Goal: Transaction & Acquisition: Book appointment/travel/reservation

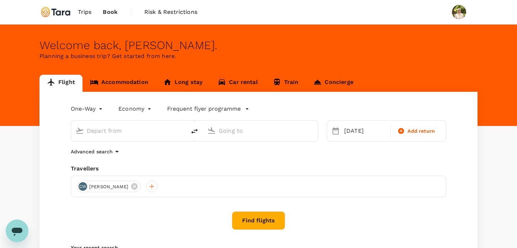
type input "Soekarno-Hatta Intl (CGK)"
type input "Kuala Lumpur Intl ([GEOGRAPHIC_DATA])"
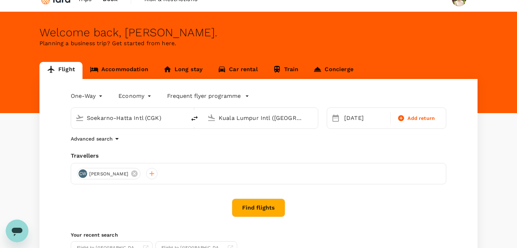
scroll to position [14, 0]
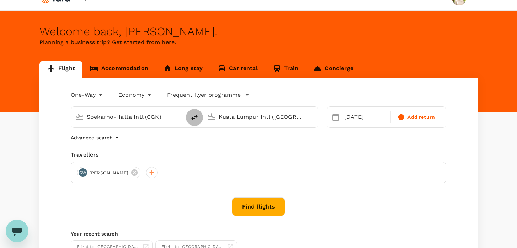
click at [192, 117] on icon "delete" at bounding box center [194, 117] width 9 height 9
type input "Kuala Lumpur Intl ([GEOGRAPHIC_DATA])"
type input "Soekarno-Hatta Intl (CGK)"
click at [349, 119] on div "[DATE]" at bounding box center [365, 117] width 48 height 14
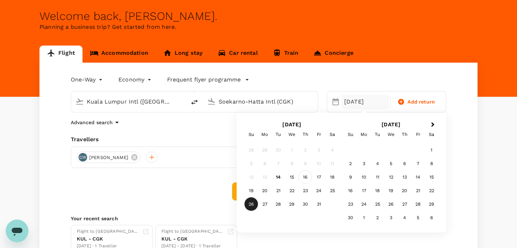
scroll to position [35, 0]
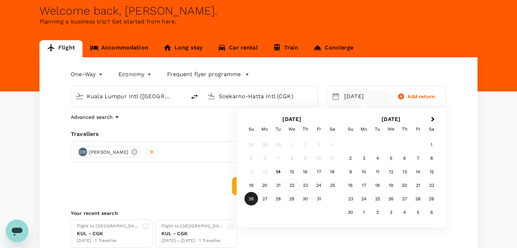
click at [288, 187] on div "22" at bounding box center [292, 186] width 14 height 14
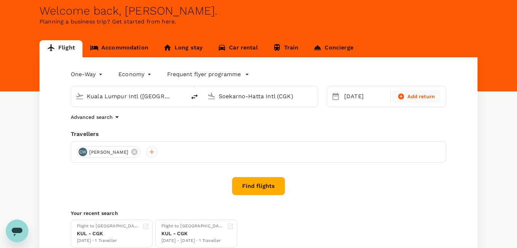
click at [417, 96] on span "Add return" at bounding box center [421, 96] width 27 height 7
type input "roundtrip"
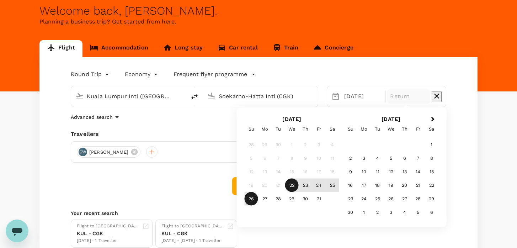
click at [255, 197] on div "26" at bounding box center [252, 199] width 14 height 14
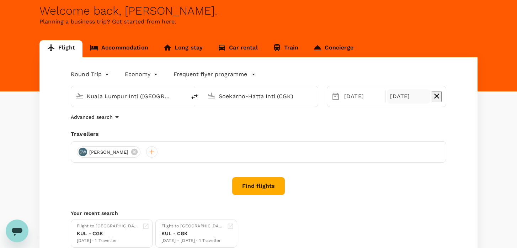
click at [262, 192] on button "Find flights" at bounding box center [258, 186] width 53 height 18
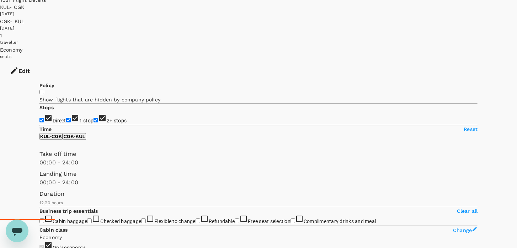
scroll to position [43, 0]
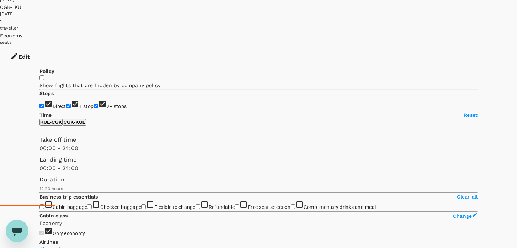
type input "820"
type input "540"
drag, startPoint x: 149, startPoint y: 169, endPoint x: 80, endPoint y: 171, distance: 68.7
click at [39, 152] on span at bounding box center [39, 152] width 0 height 0
type input "SGD"
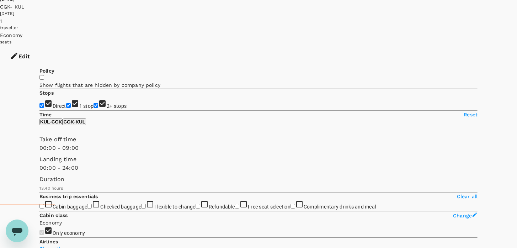
click at [85, 124] on p "CGK - KUL" at bounding box center [74, 121] width 22 height 5
type input "1200"
drag, startPoint x: 150, startPoint y: 169, endPoint x: 131, endPoint y: 170, distance: 19.9
click at [39, 152] on span at bounding box center [39, 152] width 0 height 0
type input "1020"
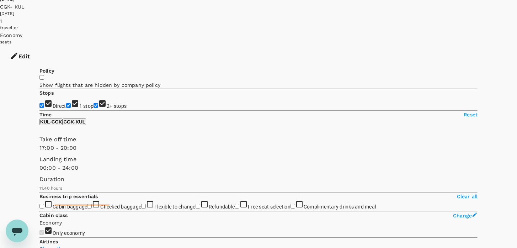
drag, startPoint x: 44, startPoint y: 170, endPoint x: 117, endPoint y: 172, distance: 73.3
click at [39, 152] on span at bounding box center [39, 152] width 0 height 0
type input "1440"
drag, startPoint x: 134, startPoint y: 168, endPoint x: 151, endPoint y: 167, distance: 17.5
click at [39, 152] on span at bounding box center [39, 152] width 0 height 0
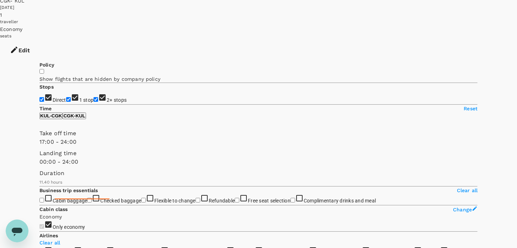
scroll to position [72, 0]
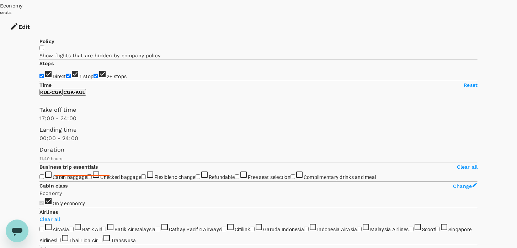
click at [62, 95] on p "KUL - CGK" at bounding box center [51, 92] width 22 height 5
type input "480"
drag, startPoint x: 81, startPoint y: 138, endPoint x: 75, endPoint y: 138, distance: 5.3
click at [39, 123] on span at bounding box center [39, 123] width 0 height 0
click at [86, 96] on button "CGK - KUL" at bounding box center [74, 92] width 23 height 7
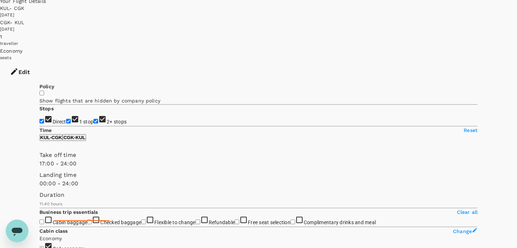
scroll to position [0, 0]
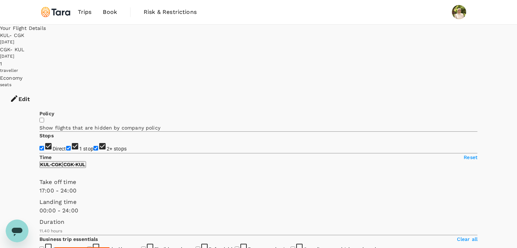
click at [437, 64] on div at bounding box center [258, 124] width 517 height 248
click at [18, 94] on icon "button" at bounding box center [14, 98] width 9 height 9
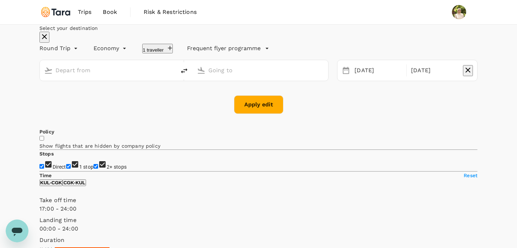
type input "Kuala Lumpur Intl ([GEOGRAPHIC_DATA])"
type input "Soekarno-Hatta Intl (CGK)"
click at [464, 74] on icon "button" at bounding box center [468, 70] width 9 height 9
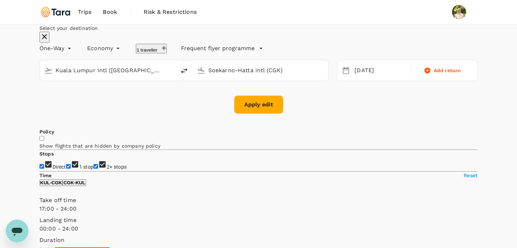
type input "oneway"
click at [280, 114] on button "Apply edit" at bounding box center [258, 104] width 49 height 18
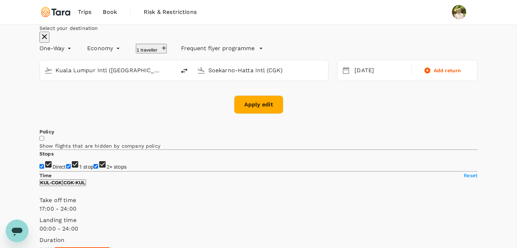
checkbox input "false"
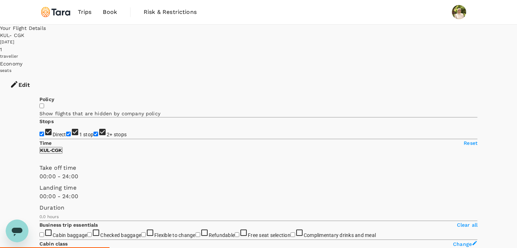
type input "495"
checkbox input "true"
type input "1070"
type input "480"
drag, startPoint x: 151, startPoint y: 211, endPoint x: 76, endPoint y: 203, distance: 75.2
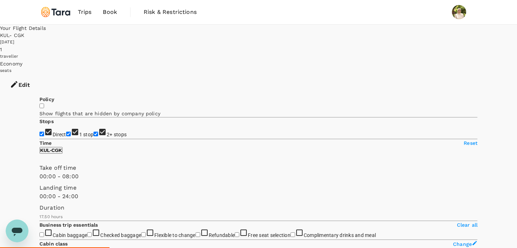
click at [76, 181] on div "Take off time 00:00 - 08:00" at bounding box center [257, 171] width 441 height 20
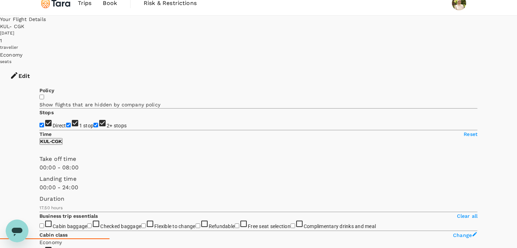
scroll to position [7, 0]
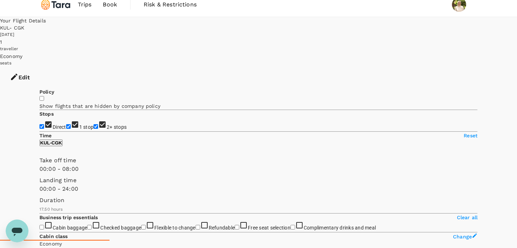
click at [40, 67] on button "Edit" at bounding box center [20, 77] width 40 height 21
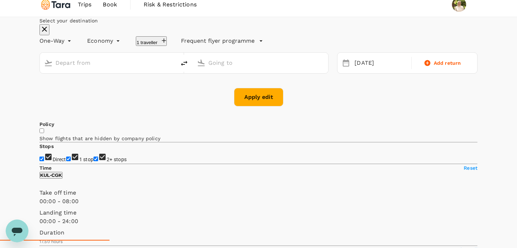
type input "Kuala Lumpur Intl ([GEOGRAPHIC_DATA])"
type input "Soekarno-Hatta Intl (CGK)"
click at [189, 68] on icon "delete" at bounding box center [184, 63] width 9 height 9
type input "Soekarno-Hatta Intl (CGK)"
type input "Kuala Lumpur Intl ([GEOGRAPHIC_DATA])"
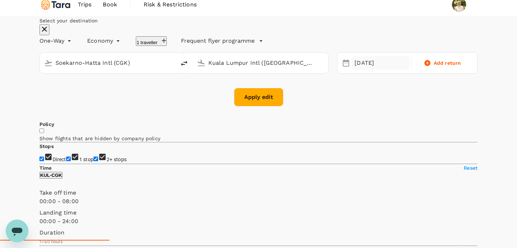
click at [373, 70] on div "[DATE]" at bounding box center [381, 63] width 58 height 14
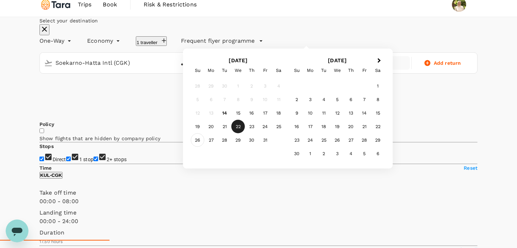
click at [205, 147] on div "26" at bounding box center [198, 140] width 14 height 14
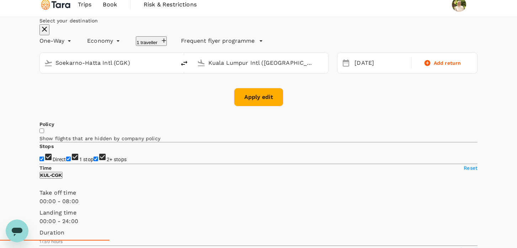
click at [255, 106] on button "Apply edit" at bounding box center [258, 97] width 49 height 18
checkbox input "false"
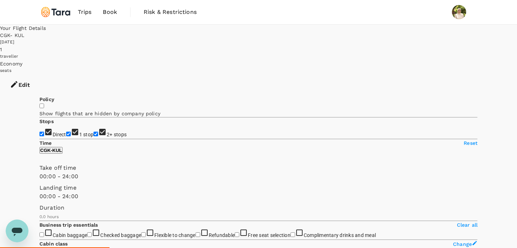
click at [66, 132] on input "1 stop" at bounding box center [68, 134] width 5 height 5
checkbox input "false"
click at [94, 136] on input "2+ stops" at bounding box center [96, 134] width 5 height 5
checkbox input "false"
type input "1380"
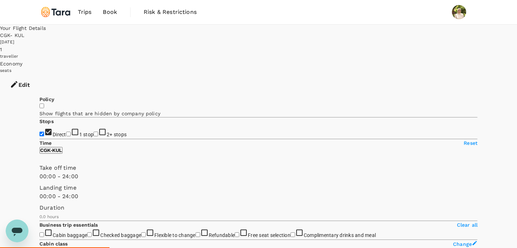
checkbox input "true"
type input "1020"
drag, startPoint x: 42, startPoint y: 212, endPoint x: 117, endPoint y: 221, distance: 75.2
click at [117, 221] on div "Take off time 17:00 - 24:00 Landing time 00:00 - 24:00 Duration 23.0 hours" at bounding box center [257, 191] width 441 height 60
click at [40, 74] on button "Edit" at bounding box center [20, 84] width 40 height 21
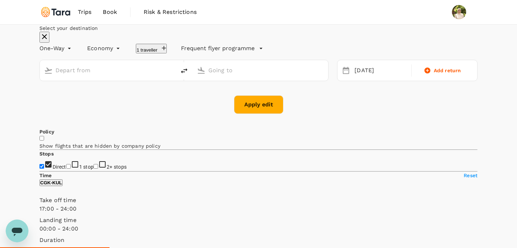
type input "Soekarno-Hatta Intl (CGK)"
type input "Kuala Lumpur Intl ([GEOGRAPHIC_DATA])"
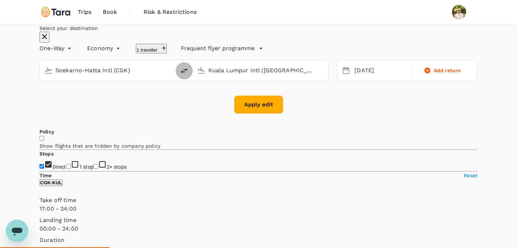
click at [189, 75] on icon "delete" at bounding box center [184, 71] width 9 height 9
type input "Kuala Lumpur Intl ([GEOGRAPHIC_DATA])"
type input "Soekarno-Hatta Intl (CGK)"
click at [352, 78] on div "[DATE]" at bounding box center [381, 71] width 58 height 14
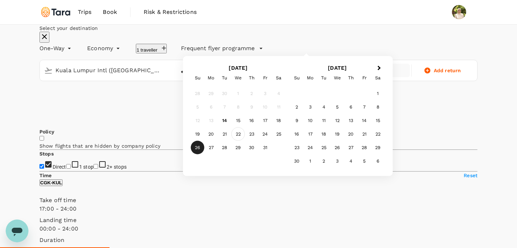
click at [245, 141] on div "22" at bounding box center [239, 134] width 14 height 14
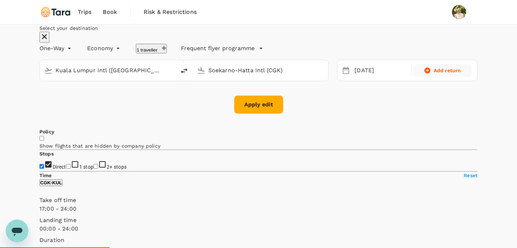
click at [416, 74] on div "Add return" at bounding box center [442, 70] width 53 height 7
type input "roundtrip"
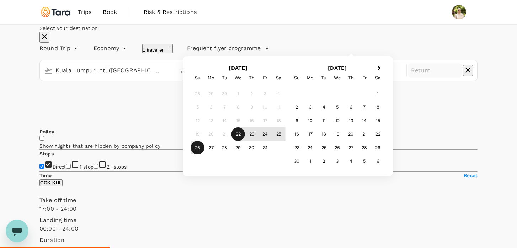
click at [205, 154] on div "26" at bounding box center [198, 148] width 14 height 14
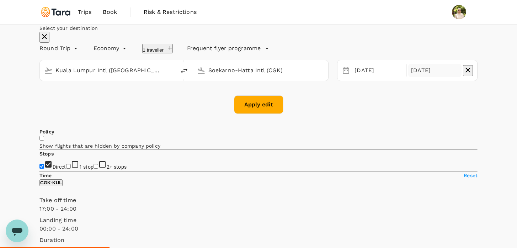
click at [264, 114] on button "Apply edit" at bounding box center [258, 104] width 49 height 18
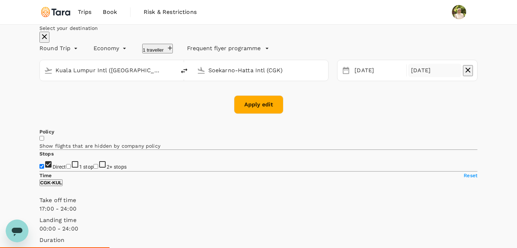
checkbox input "false"
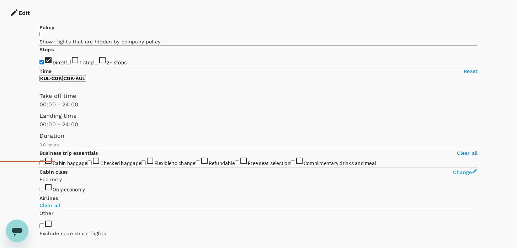
scroll to position [87, 0]
type input "480"
drag, startPoint x: 149, startPoint y: 126, endPoint x: 76, endPoint y: 122, distance: 73.3
click at [39, 108] on span at bounding box center [39, 108] width 0 height 0
checkbox input "true"
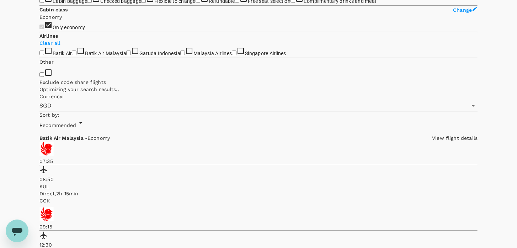
scroll to position [239, 0]
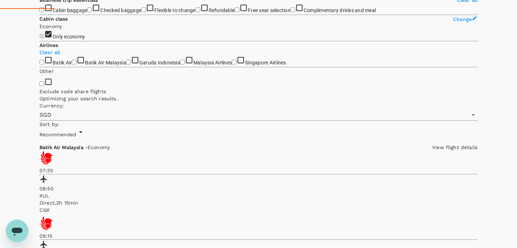
type input "115"
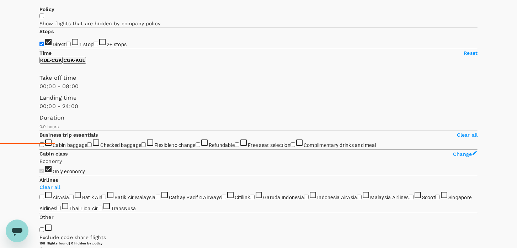
scroll to position [102, 0]
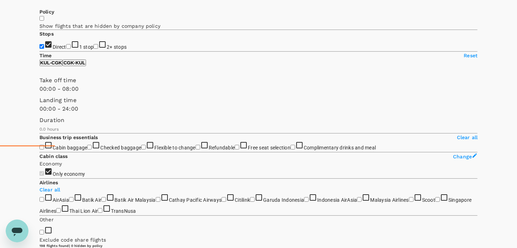
click at [85, 65] on p "CGK - KUL" at bounding box center [74, 62] width 22 height 5
type input "960"
drag, startPoint x: 41, startPoint y: 110, endPoint x: 113, endPoint y: 122, distance: 73.9
click at [113, 122] on div "Take off time 16:00 - 24:00 Landing time 00:00 - 24:00 Duration 31.40 hours" at bounding box center [257, 103] width 441 height 60
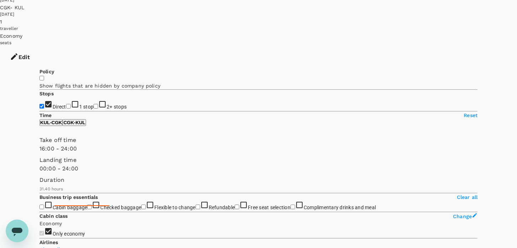
scroll to position [0, 0]
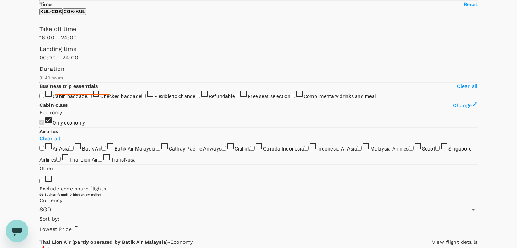
scroll to position [227, 0]
